Goal: Information Seeking & Learning: Learn about a topic

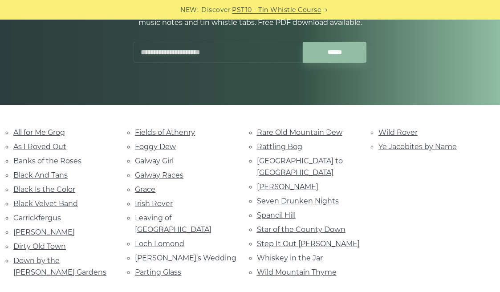
scroll to position [129, 0]
click at [29, 228] on link "Danny Boy" at bounding box center [43, 232] width 61 height 8
click at [150, 144] on link "Foggy Dew" at bounding box center [155, 146] width 41 height 8
click at [156, 173] on link "Galway Races" at bounding box center [159, 175] width 49 height 8
click at [283, 239] on link "Step It Out [PERSON_NAME]" at bounding box center [308, 243] width 103 height 8
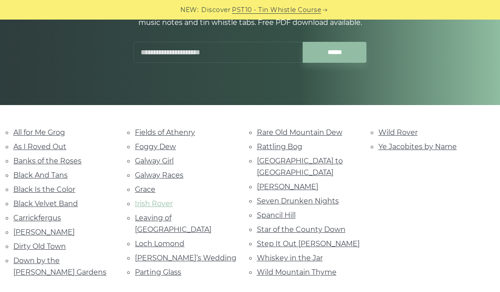
click at [154, 201] on link "Irish Rover" at bounding box center [154, 203] width 38 height 8
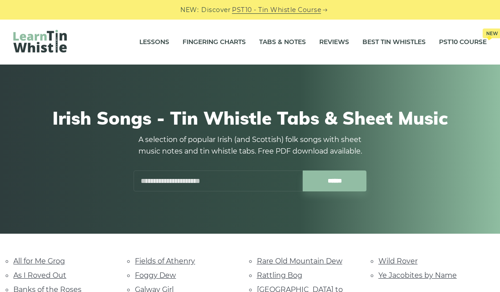
scroll to position [0, 0]
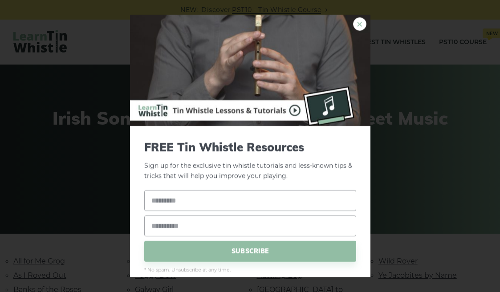
click at [360, 23] on link "×" at bounding box center [359, 23] width 13 height 13
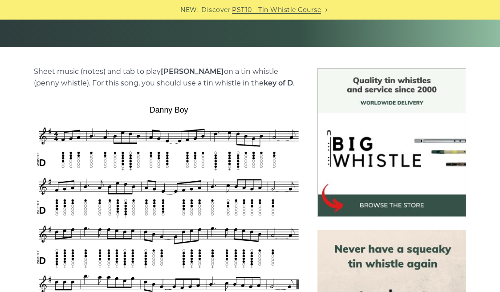
scroll to position [190, 0]
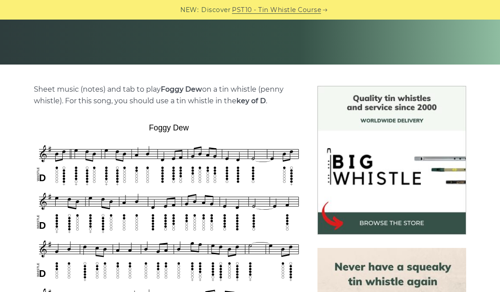
scroll to position [170, 0]
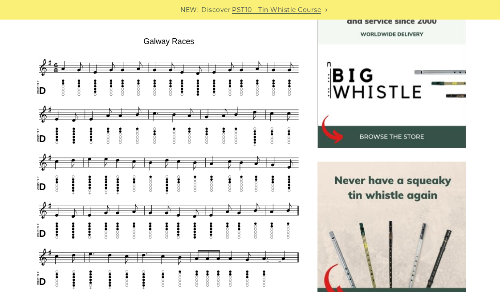
scroll to position [256, 0]
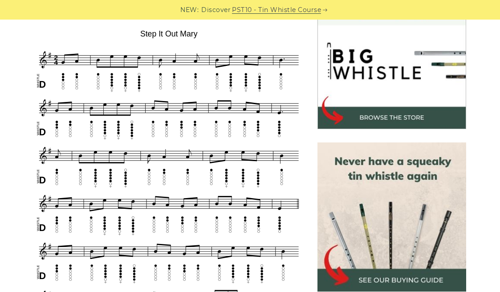
scroll to position [254, 0]
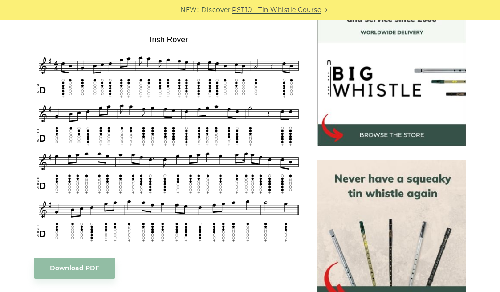
scroll to position [253, 0]
